Goal: Contribute content

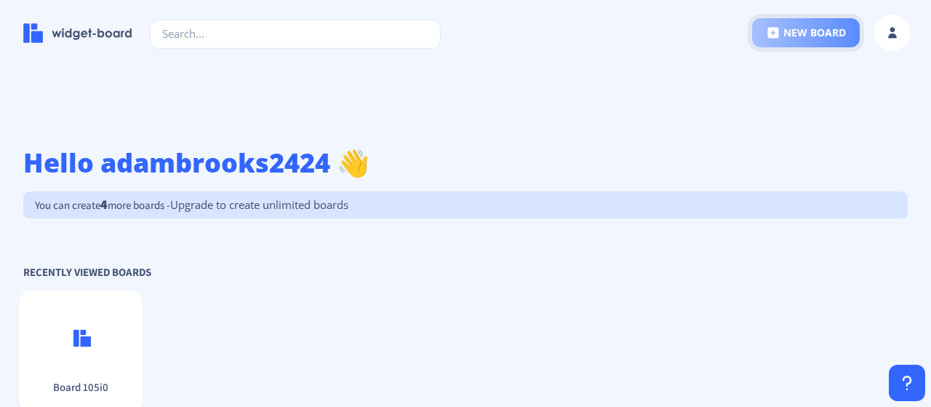
click at [805, 31] on button "new board" at bounding box center [806, 32] width 108 height 29
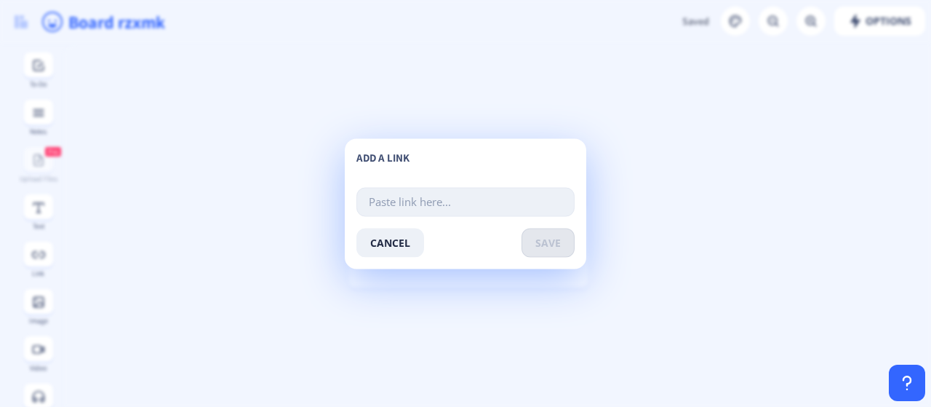
click at [410, 201] on input "text" at bounding box center [465, 201] width 218 height 29
paste input "https://medium.com/sellerapp/alexa-plus-is-quietly-reshaping-the-future-of-amaz…"
type input "https://medium.com/sellerapp/alexa-plus-is-quietly-reshaping-the-future-of-amaz…"
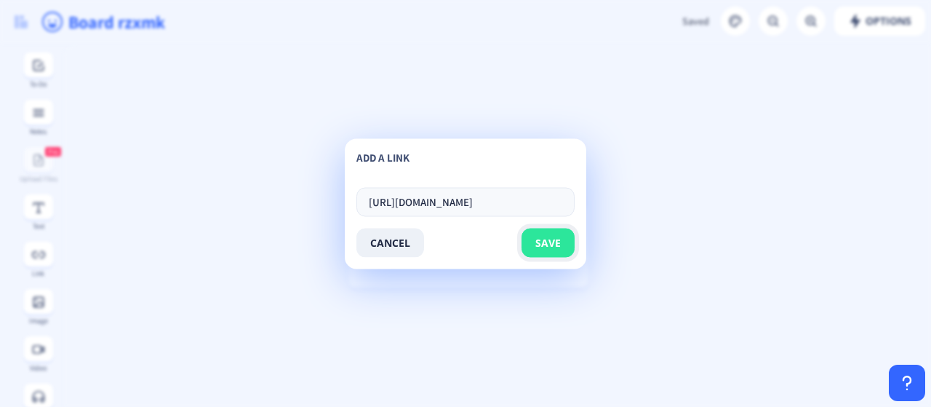
scroll to position [0, 0]
click at [556, 242] on span "save" at bounding box center [547, 242] width 25 height 12
